Goal: Check status: Check status

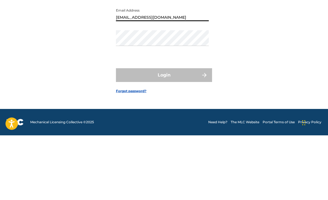
type input "Thebeaetz@gmail.com"
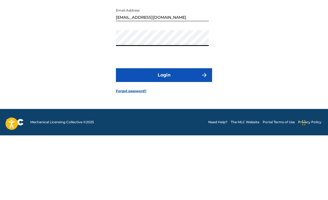
scroll to position [25, 0]
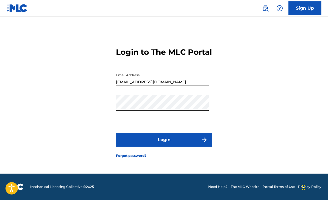
click at [199, 140] on button "Login" at bounding box center [164, 140] width 96 height 14
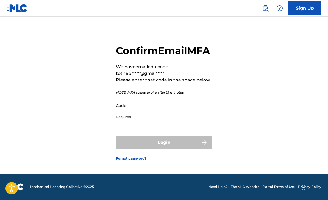
click at [126, 109] on input "Code" at bounding box center [162, 106] width 93 height 16
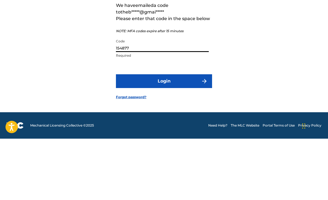
type input "154877"
click at [197, 136] on button "Login" at bounding box center [164, 143] width 96 height 14
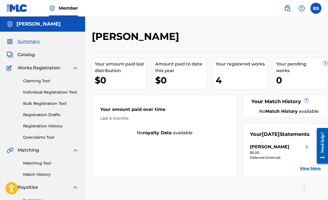
click at [297, 155] on div "$0.00" at bounding box center [280, 152] width 60 height 5
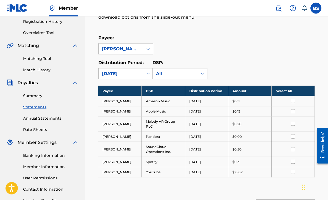
scroll to position [105, 0]
click at [26, 96] on link "Summary" at bounding box center [51, 96] width 56 height 6
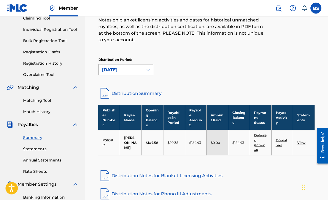
scroll to position [63, 0]
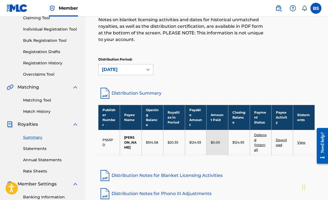
click at [281, 142] on link "Download" at bounding box center [281, 142] width 11 height 9
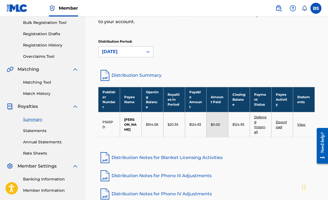
click at [303, 125] on link "View" at bounding box center [302, 124] width 8 height 4
